Goal: Information Seeking & Learning: Learn about a topic

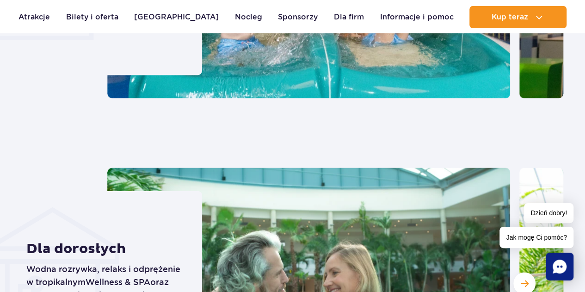
scroll to position [3487, 0]
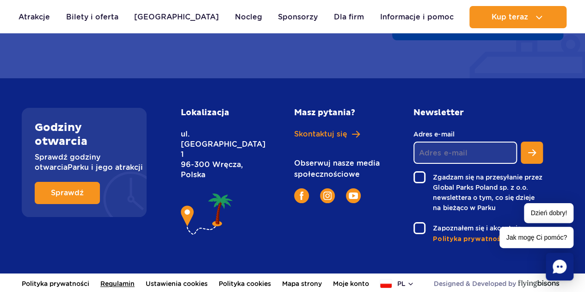
click at [112, 286] on link "Regulamin" at bounding box center [117, 283] width 34 height 20
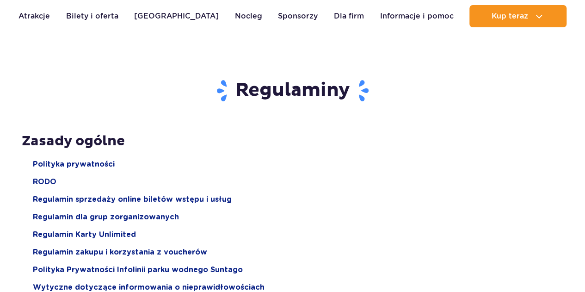
scroll to position [93, 0]
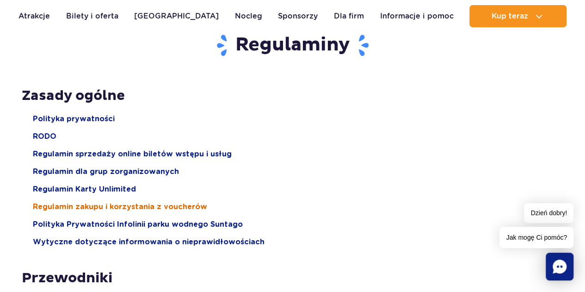
click at [107, 203] on span "Regulamin zakupu i korzystania z voucherów" at bounding box center [120, 207] width 174 height 10
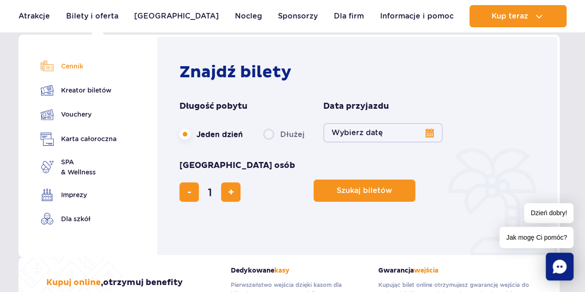
click at [68, 71] on link "Cennik" at bounding box center [79, 66] width 76 height 13
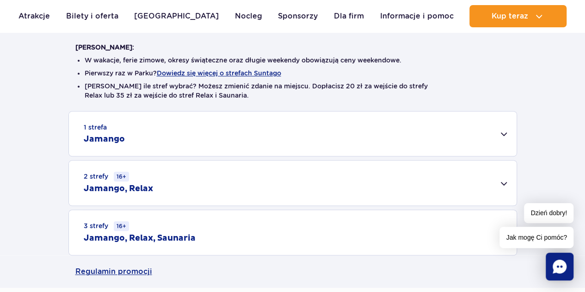
scroll to position [139, 0]
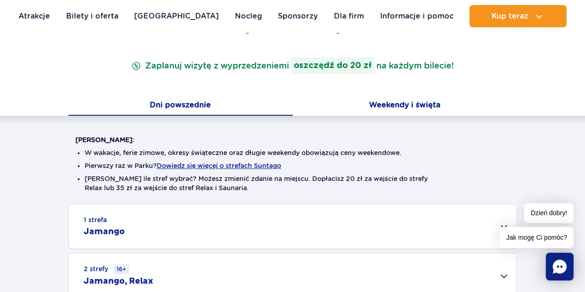
click at [371, 108] on button "Weekendy i święta" at bounding box center [405, 105] width 224 height 19
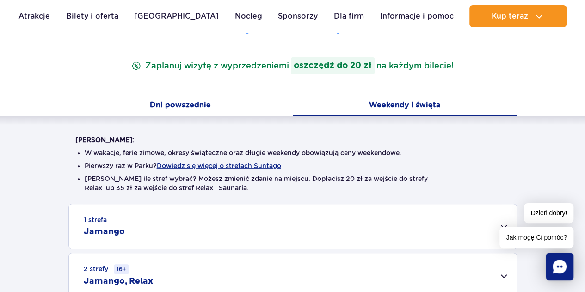
click at [187, 112] on button "Dni powszednie" at bounding box center [180, 105] width 224 height 19
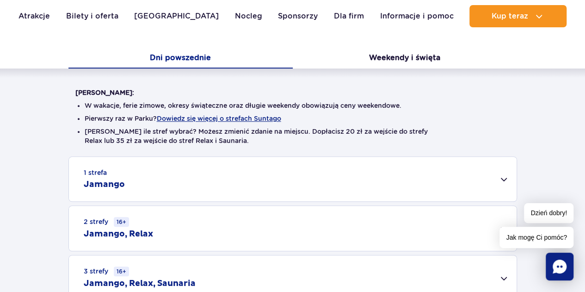
scroll to position [185, 0]
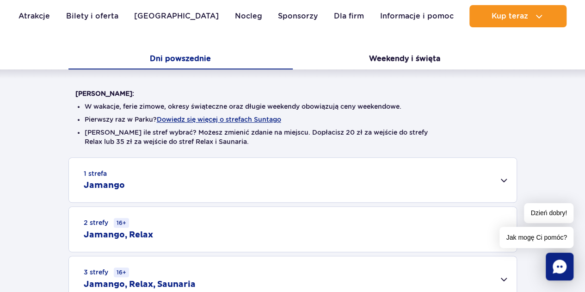
click at [151, 191] on div "1 strefa Jamango" at bounding box center [293, 180] width 448 height 44
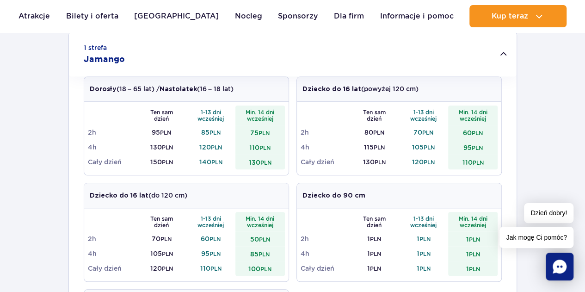
scroll to position [324, 0]
